Goal: Communication & Community: Ask a question

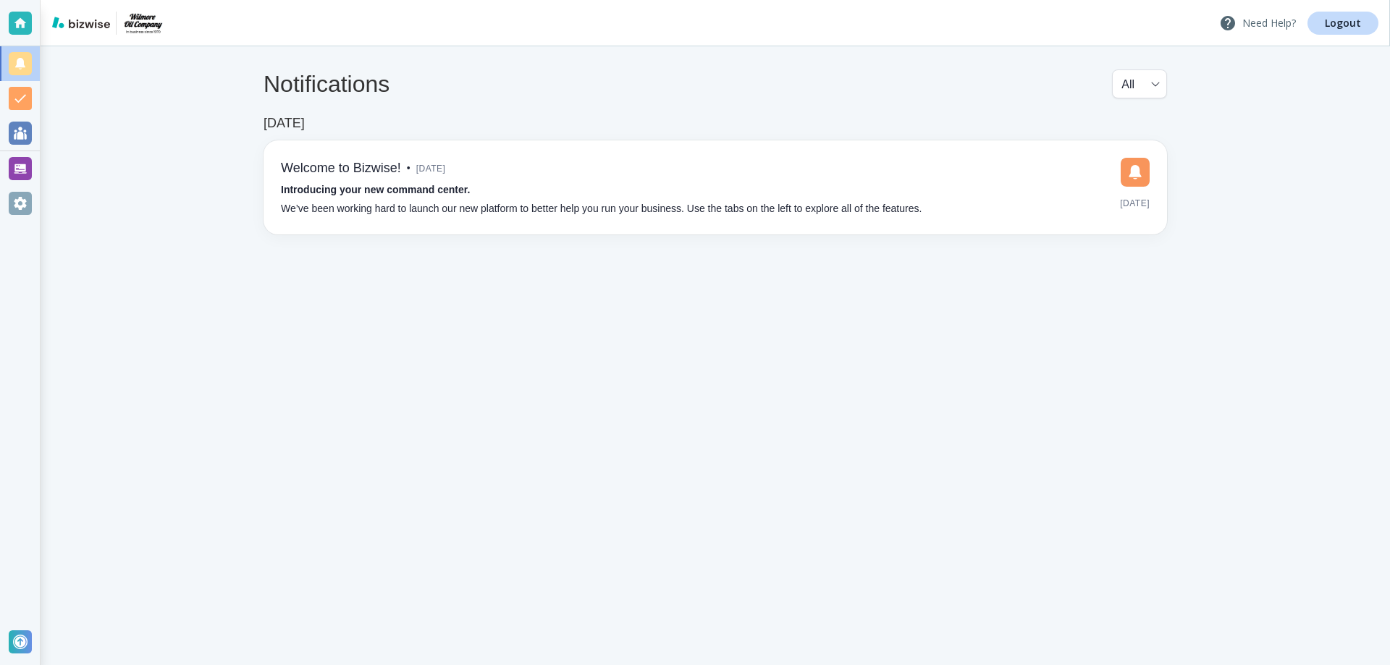
click at [1272, 24] on p "Need Help?" at bounding box center [1257, 22] width 77 height 17
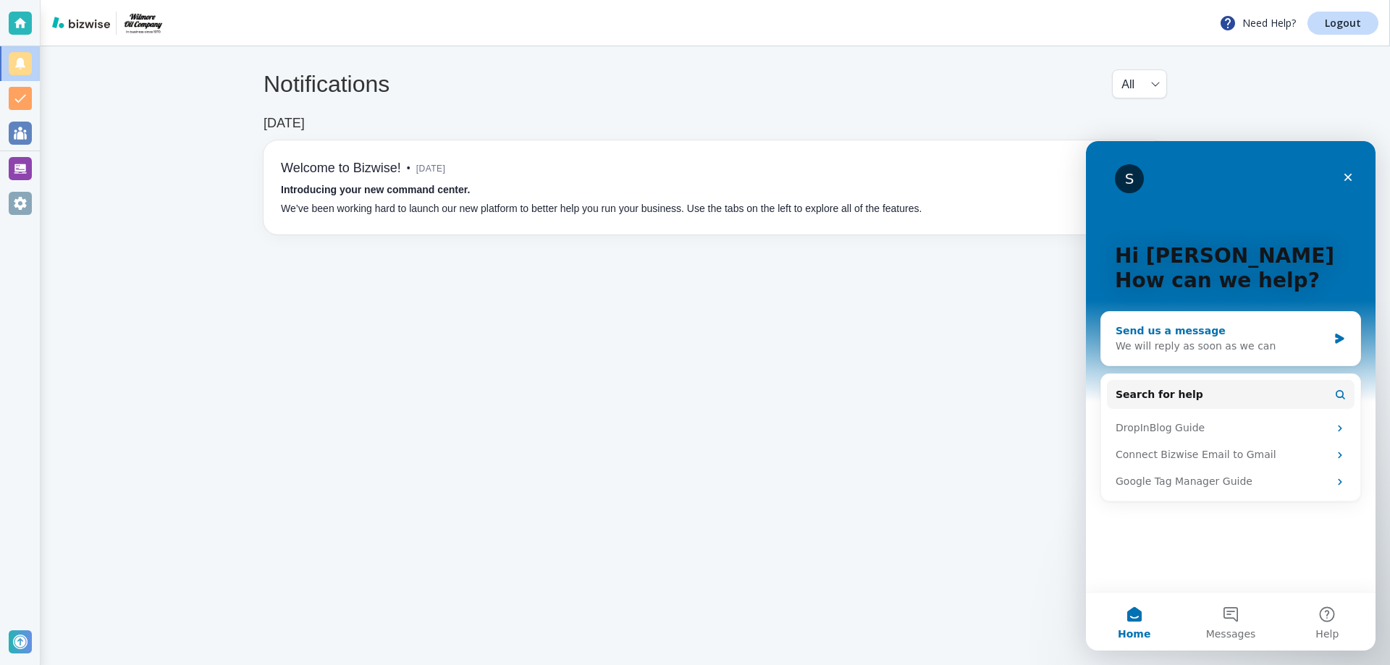
click at [1210, 353] on div "We will reply as soon as we can" at bounding box center [1222, 346] width 212 height 15
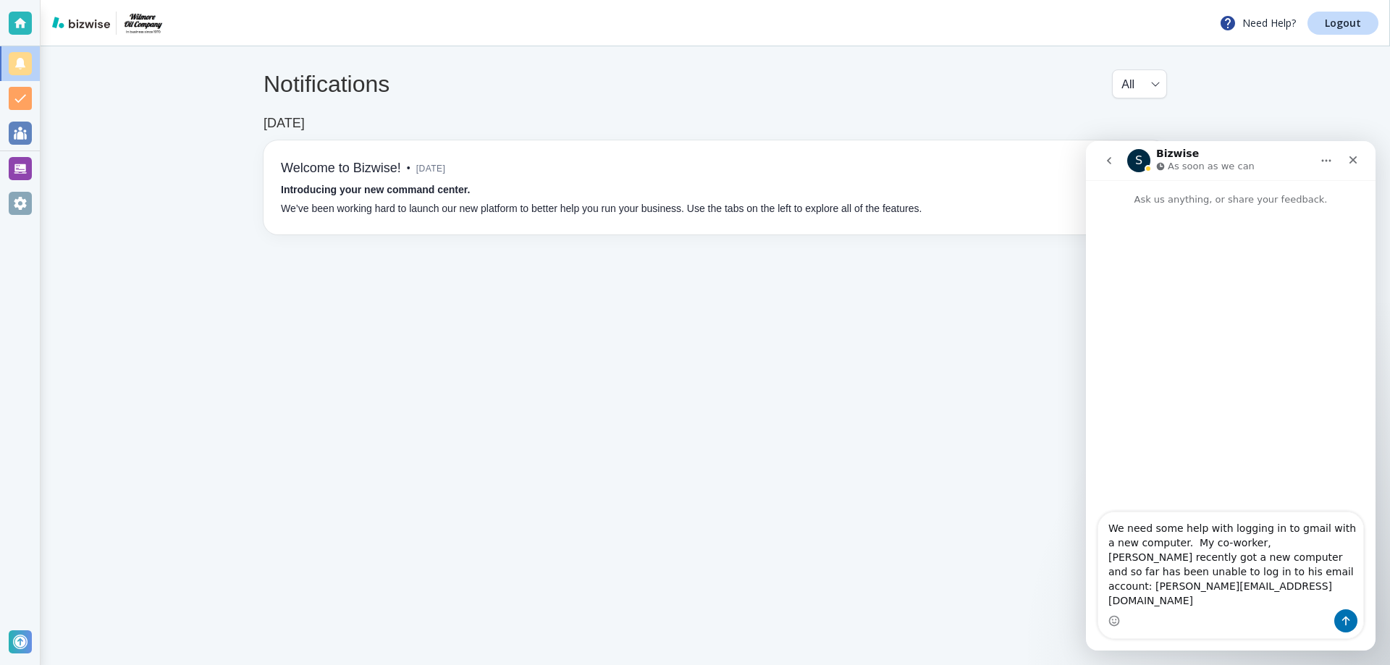
type textarea "We need some help with logging in to gmail with a new computer. My co-worker, […"
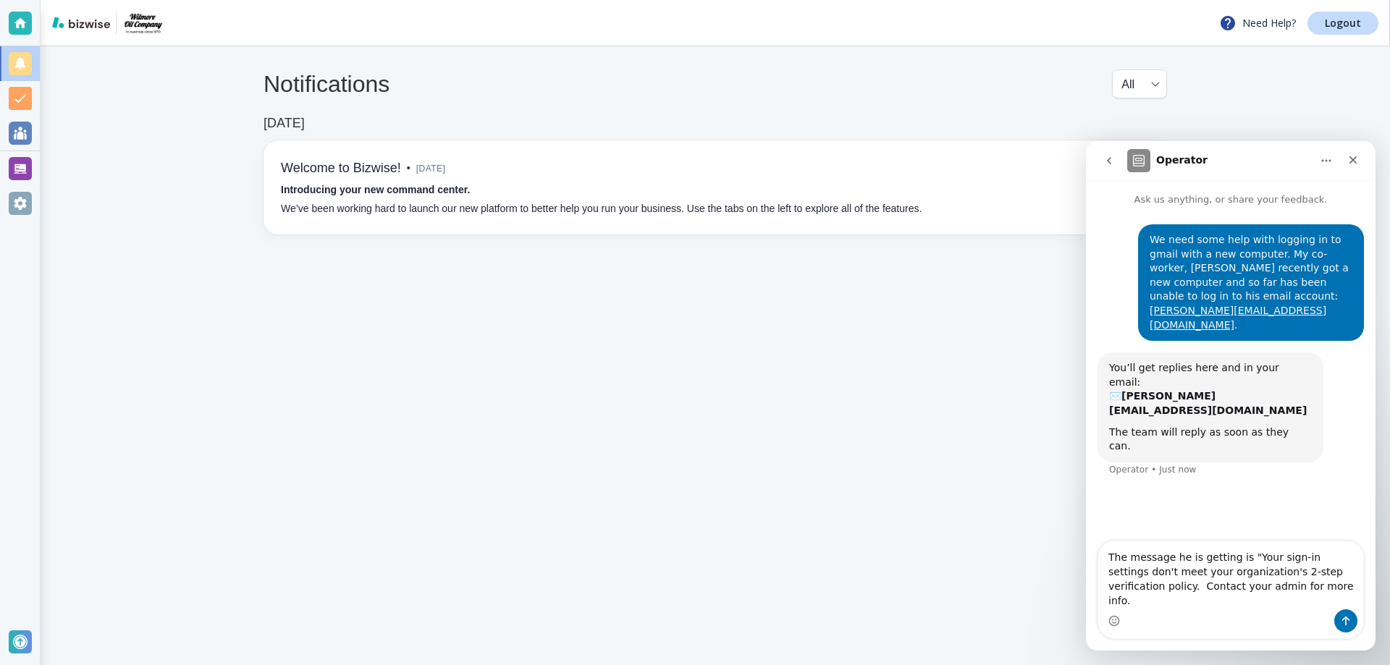
type textarea "The message he is getting is "Your sign-in settings don't meet your organizatio…"
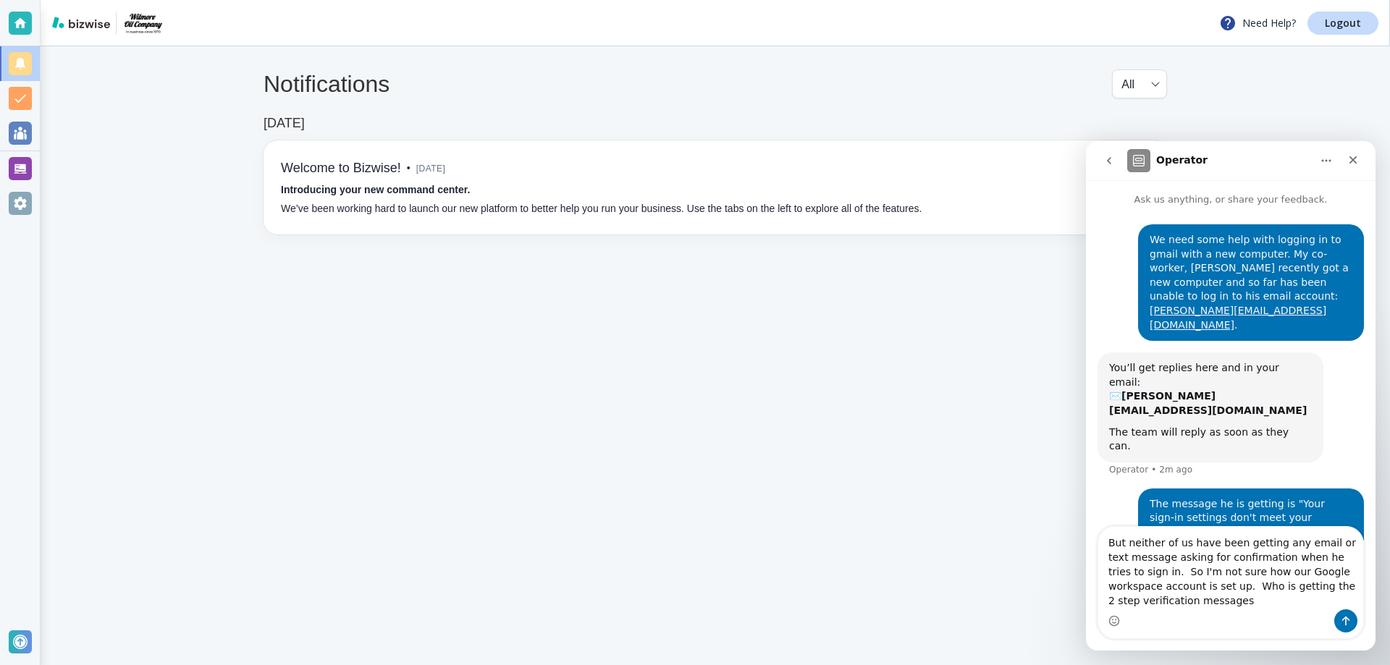
type textarea "But neither of us have been getting any email or text message asking for confir…"
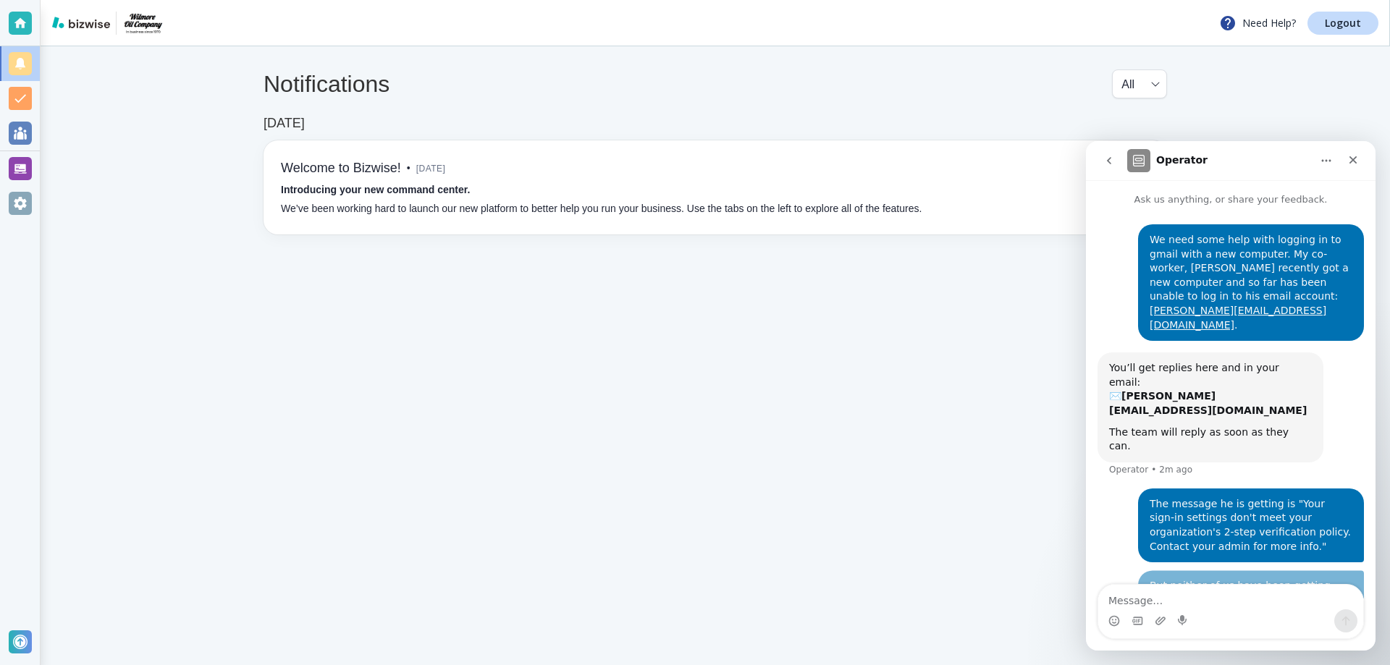
scroll to position [27, 0]
